Goal: Task Accomplishment & Management: Use online tool/utility

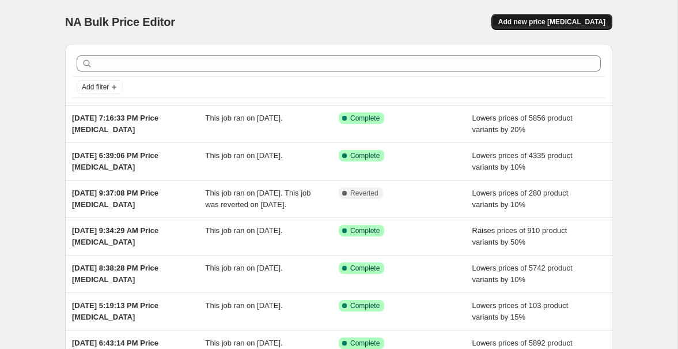
click at [542, 19] on span "Add new price change job" at bounding box center [551, 21] width 107 height 9
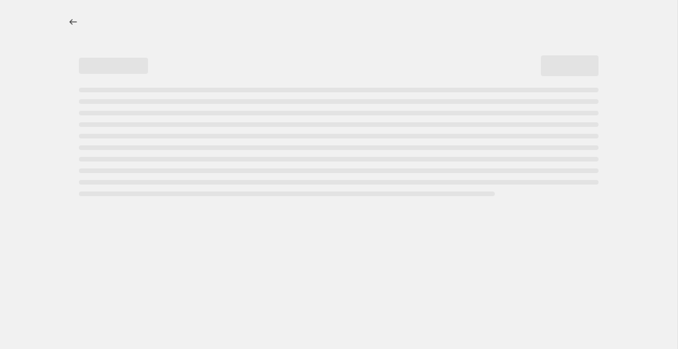
select select "percentage"
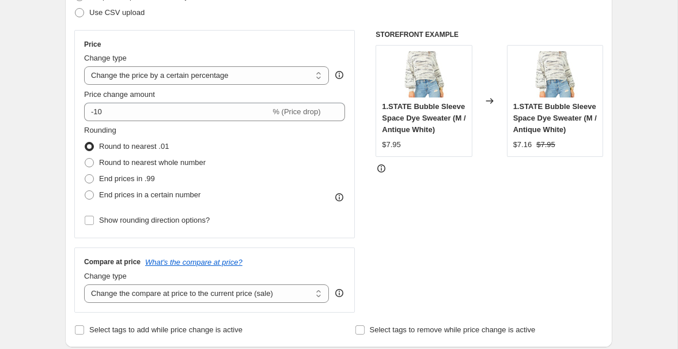
scroll to position [184, 0]
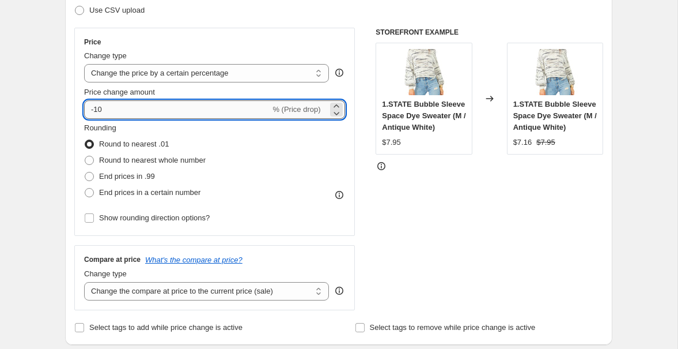
click at [161, 108] on input "-10" at bounding box center [177, 109] width 186 height 18
type input "-1"
type input "-20"
click at [412, 196] on div "STOREFRONT EXAMPLE 1.STATE Bubble Sleeve Space Dye Sweater (M / Antique White) …" at bounding box center [490, 169] width 228 height 282
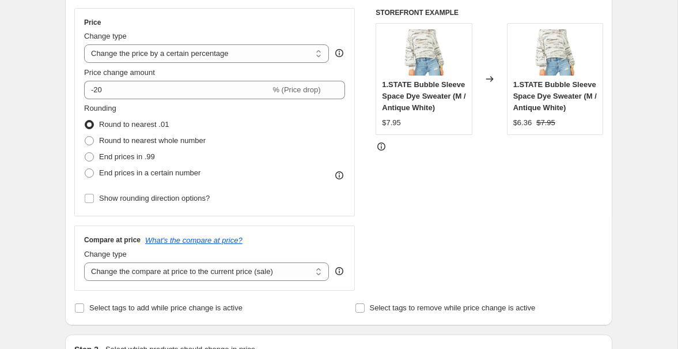
scroll to position [205, 0]
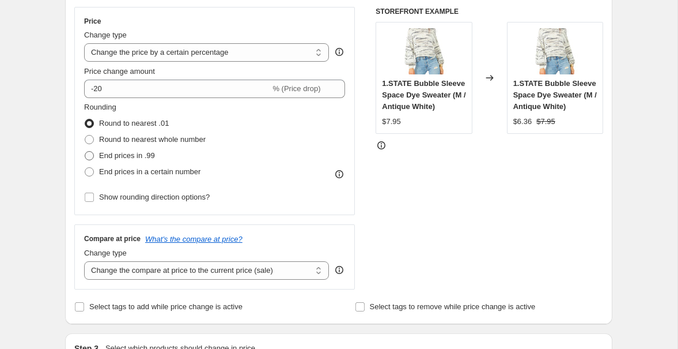
click at [90, 154] on span at bounding box center [89, 155] width 9 height 9
click at [85, 152] on input "End prices in .99" at bounding box center [85, 151] width 1 height 1
radio input "true"
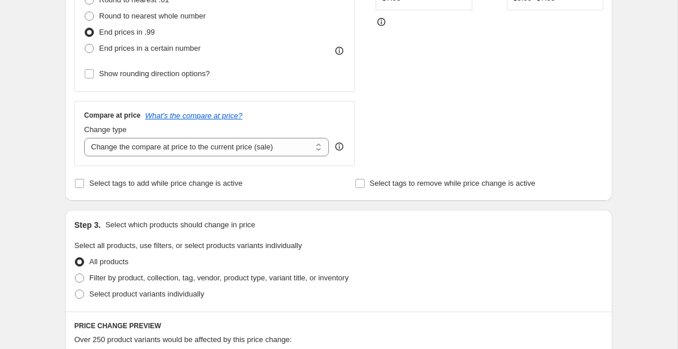
scroll to position [329, 0]
click at [145, 146] on select "Change the compare at price to the current price (sale) Change the compare at p…" at bounding box center [206, 146] width 245 height 18
select select "no_change"
click at [84, 137] on select "Change the compare at price to the current price (sale) Change the compare at p…" at bounding box center [206, 146] width 245 height 18
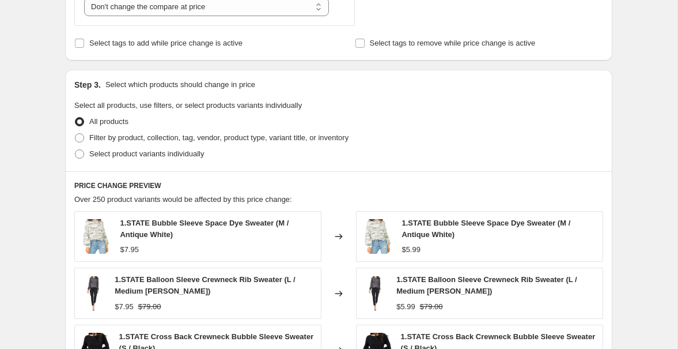
scroll to position [422, 0]
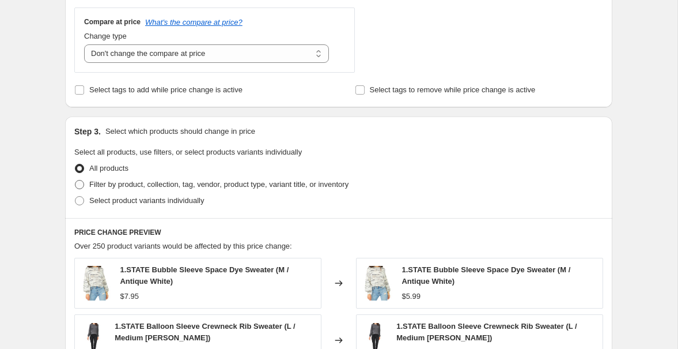
click at [80, 183] on span at bounding box center [79, 184] width 9 height 9
click at [75, 180] on input "Filter by product, collection, tag, vendor, product type, variant title, or inv…" at bounding box center [75, 180] width 1 height 1
radio input "true"
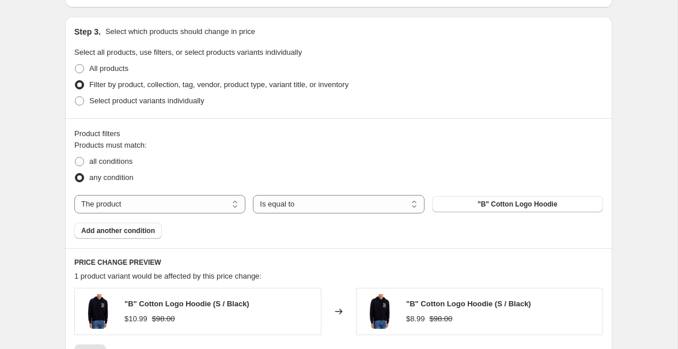
scroll to position [522, 0]
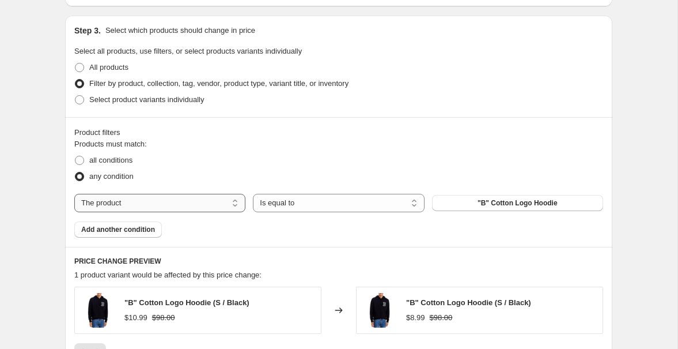
click at [229, 202] on select "The product The product's collection The product's tag The product's vendor The…" at bounding box center [159, 203] width 171 height 18
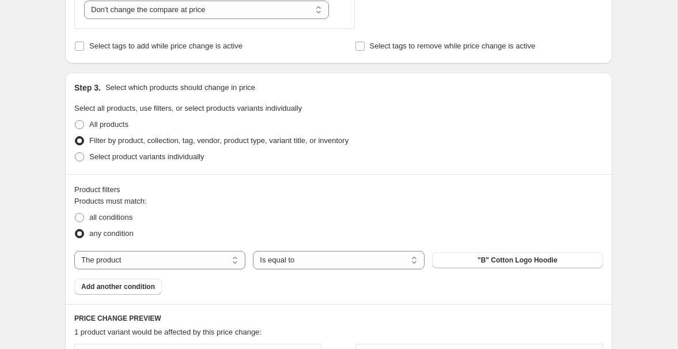
scroll to position [550, 0]
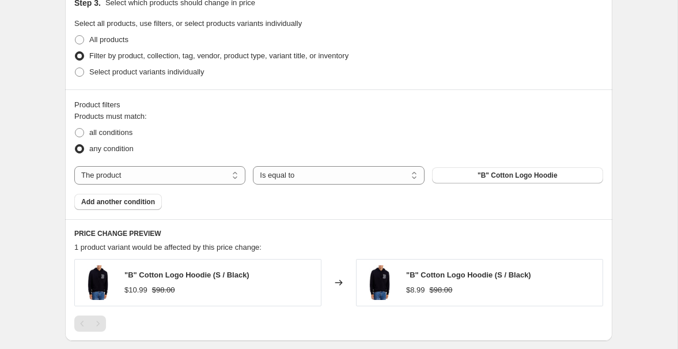
click at [256, 131] on div "all conditions" at bounding box center [338, 132] width 529 height 16
click at [133, 173] on select "The product The product's collection The product's tag The product's vendor The…" at bounding box center [159, 175] width 171 height 18
click at [80, 130] on span at bounding box center [79, 132] width 9 height 9
click at [75, 128] on input "all conditions" at bounding box center [75, 128] width 1 height 1
radio input "true"
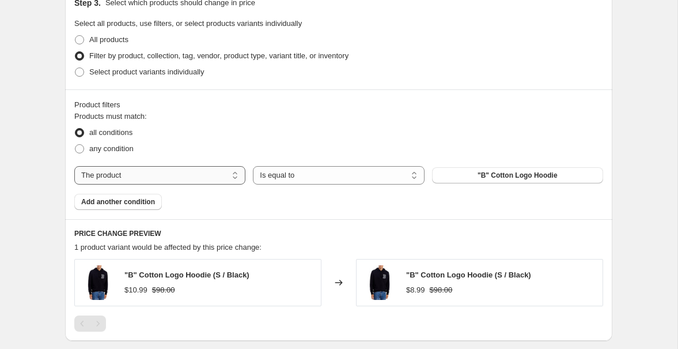
click at [148, 171] on select "The product The product's collection The product's tag The product's vendor The…" at bounding box center [159, 175] width 171 height 18
click at [217, 126] on div "all conditions" at bounding box center [338, 132] width 529 height 16
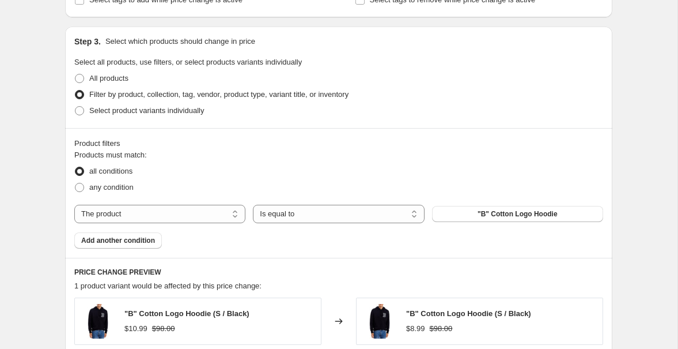
scroll to position [509, 0]
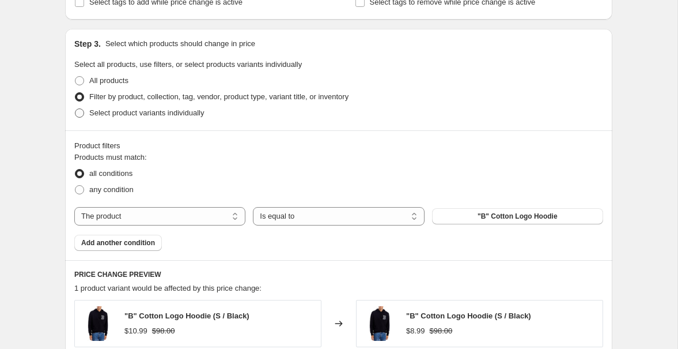
click at [84, 111] on span at bounding box center [79, 113] width 10 height 10
click at [75, 109] on input "Select product variants individually" at bounding box center [75, 108] width 1 height 1
radio input "true"
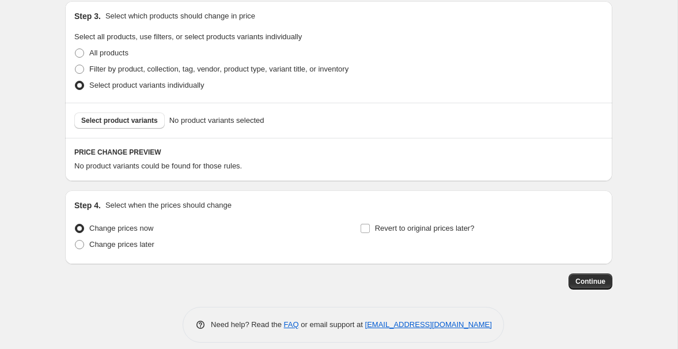
scroll to position [521, 0]
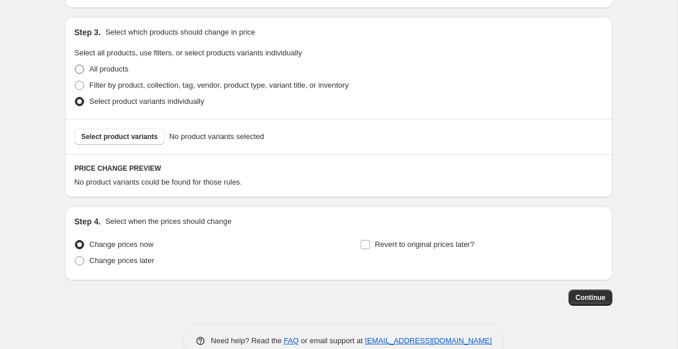
click at [79, 69] on span at bounding box center [79, 69] width 9 height 9
click at [75, 65] on input "All products" at bounding box center [75, 65] width 1 height 1
radio input "true"
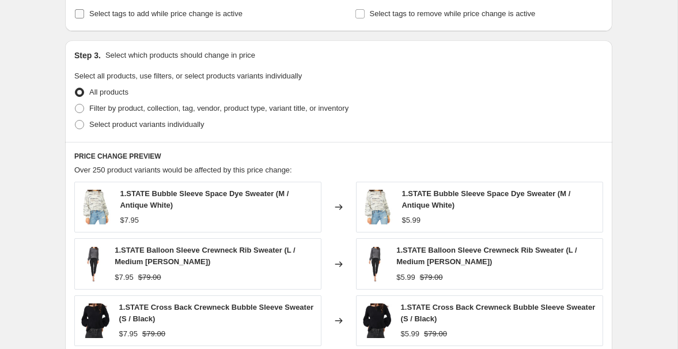
scroll to position [497, 0]
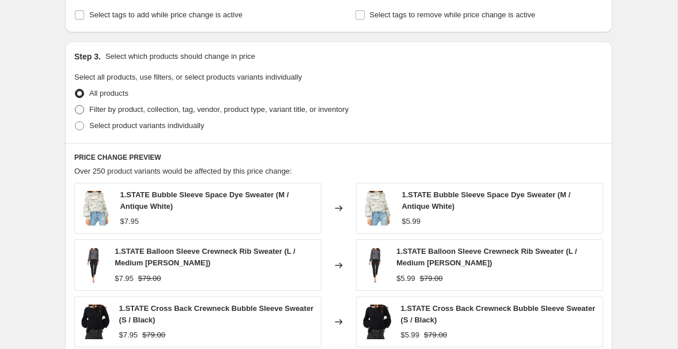
click at [79, 110] on span at bounding box center [79, 109] width 9 height 9
click at [75, 105] on input "Filter by product, collection, tag, vendor, product type, variant title, or inv…" at bounding box center [75, 105] width 1 height 1
radio input "true"
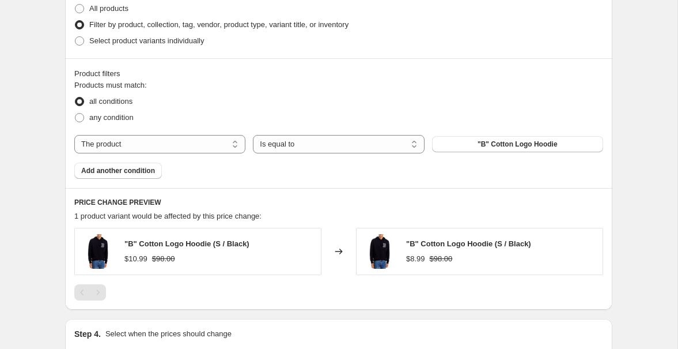
scroll to position [592, 0]
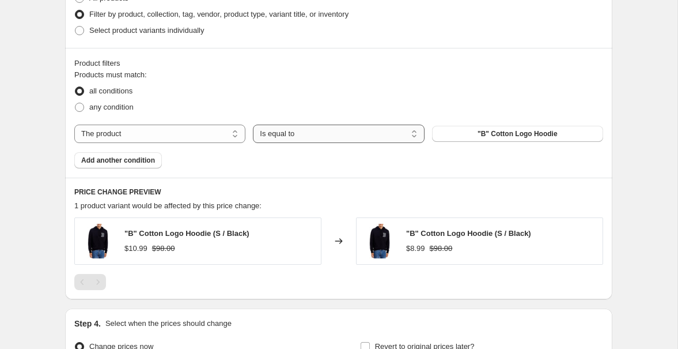
click at [304, 135] on select "Is equal to Is not equal to" at bounding box center [338, 133] width 171 height 18
click at [184, 130] on select "The product The product's collection The product's tag The product's vendor The…" at bounding box center [159, 133] width 171 height 18
select select "inventory_quantity"
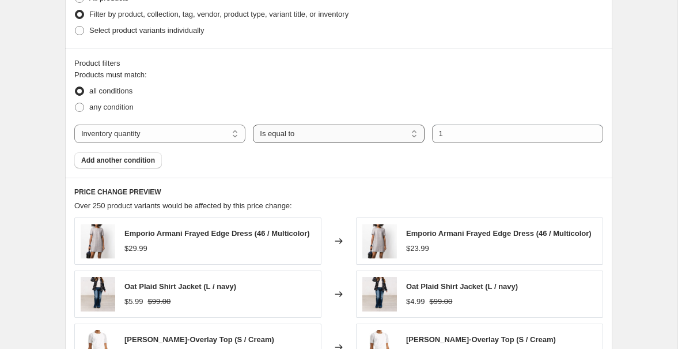
click at [312, 134] on select "Is equal to Is not equal to Is greater than Is less than" at bounding box center [338, 133] width 171 height 18
select select ">"
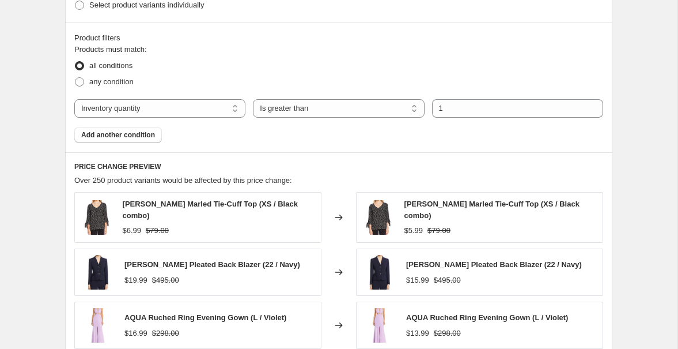
scroll to position [614, 0]
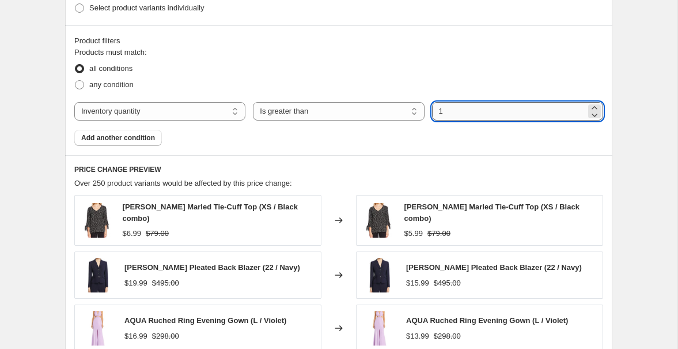
click at [448, 111] on input "1" at bounding box center [509, 111] width 154 height 18
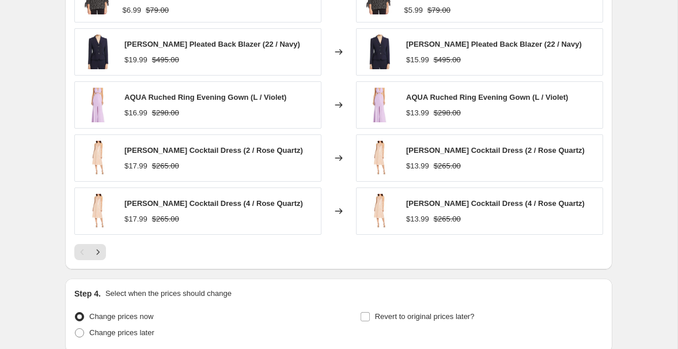
scroll to position [944, 0]
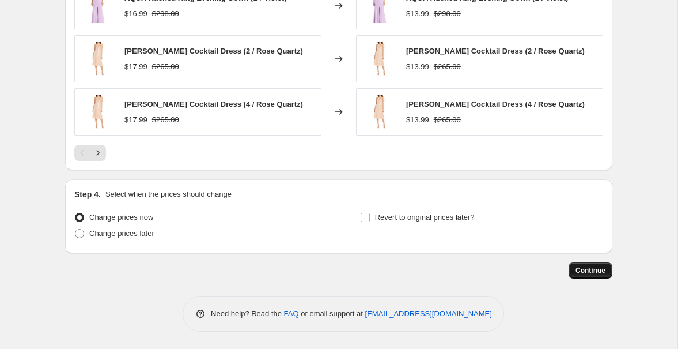
click at [586, 268] on span "Continue" at bounding box center [590, 270] width 30 height 9
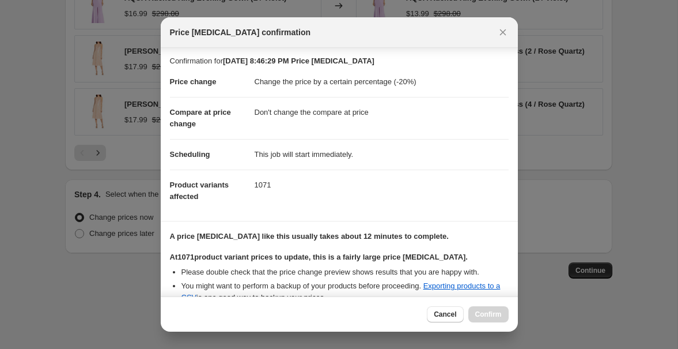
scroll to position [0, 0]
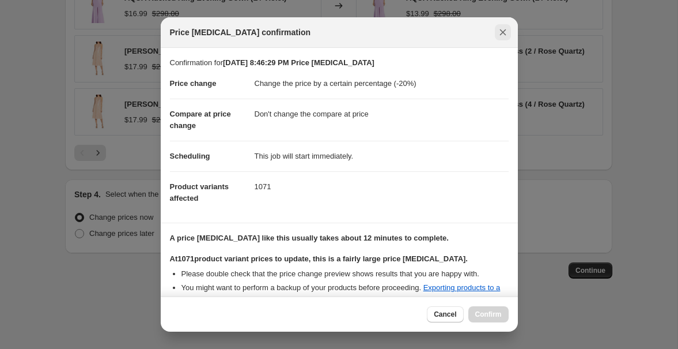
click at [501, 34] on icon "Close" at bounding box center [502, 32] width 6 height 6
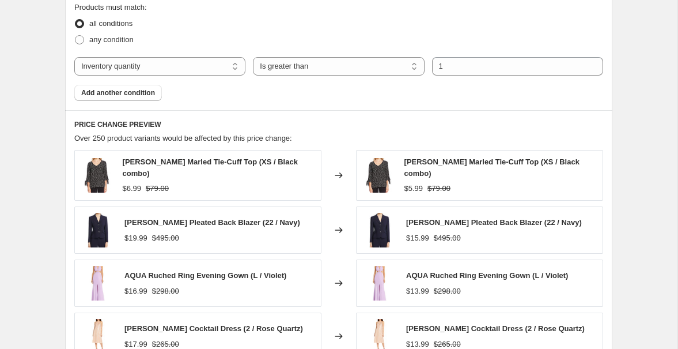
scroll to position [605, 0]
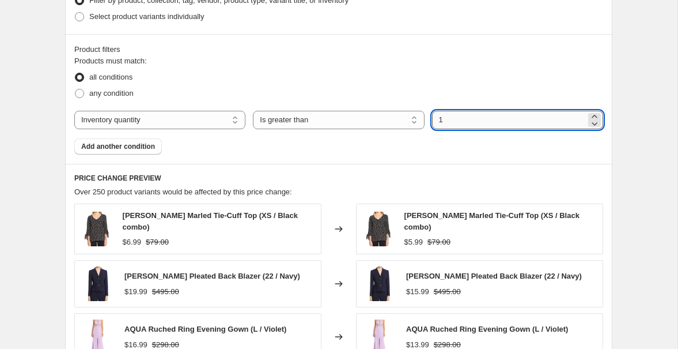
click at [454, 119] on input "1" at bounding box center [509, 120] width 154 height 18
type input "0"
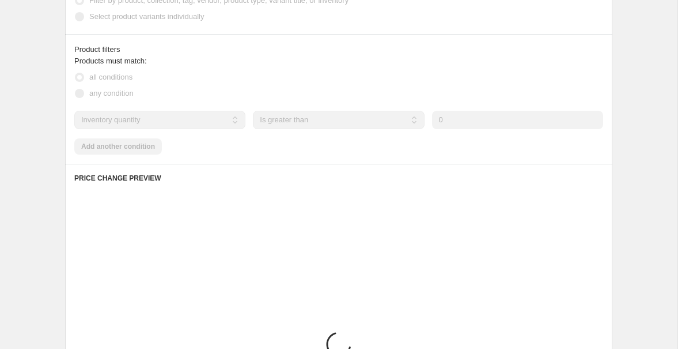
click at [514, 156] on div "Product filters Products must match: all conditions any condition The product T…" at bounding box center [338, 99] width 547 height 130
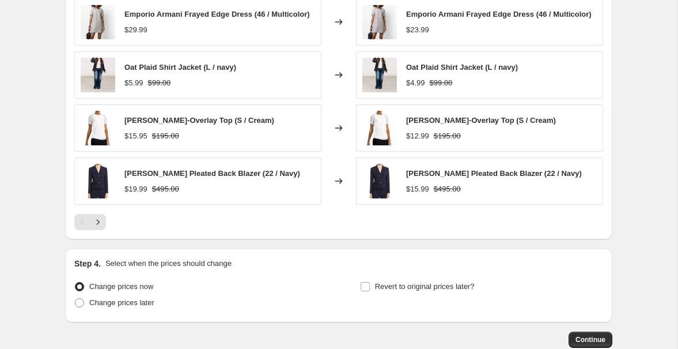
scroll to position [936, 0]
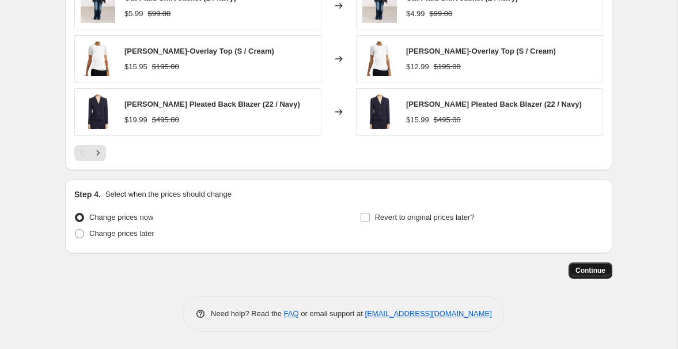
click at [577, 270] on span "Continue" at bounding box center [590, 270] width 30 height 9
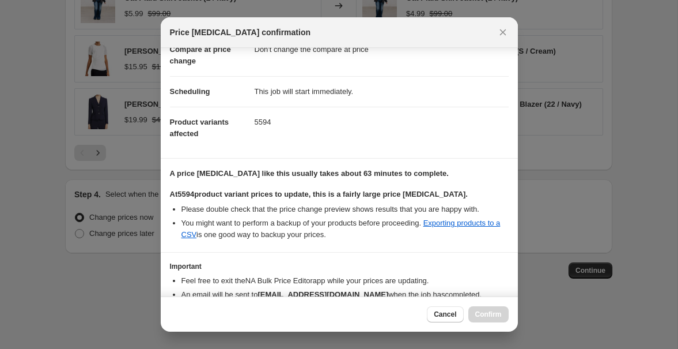
scroll to position [129, 0]
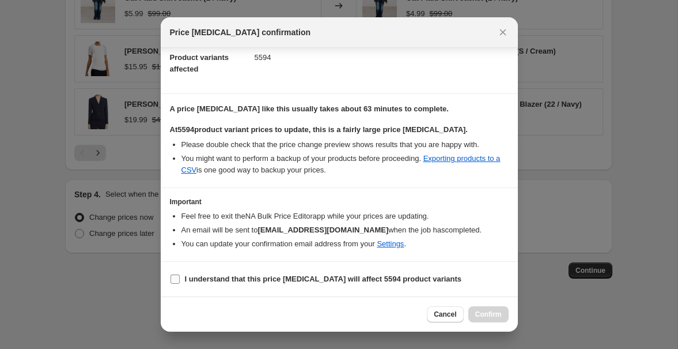
click at [173, 278] on input "I understand that this price change job will affect 5594 product variants" at bounding box center [175, 278] width 9 height 9
checkbox input "true"
click at [490, 315] on span "Confirm" at bounding box center [488, 313] width 26 height 9
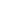
select select "percentage"
select select "no_change"
select select "inventory_quantity"
select select ">"
